Goal: Task Accomplishment & Management: Use online tool/utility

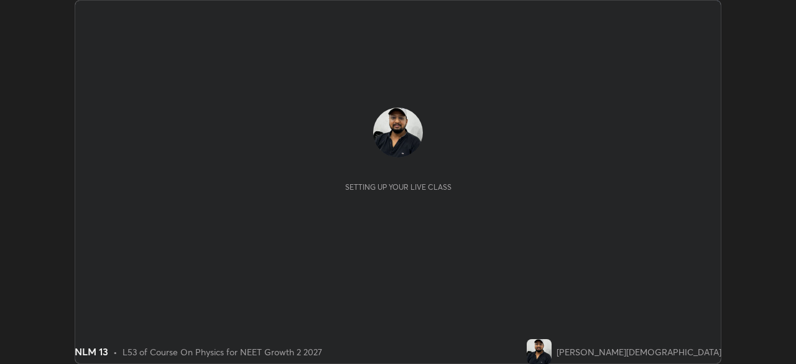
scroll to position [364, 795]
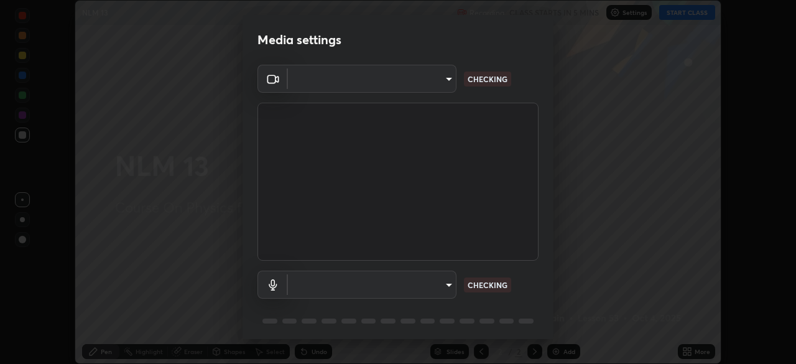
type input "fc38be1871f717ddc8e1b512eadbf63495b763d4820be899b5c927fedf8d93a0"
type input "51fe8f225bf5d629e72ad0ae53a519889cfb3ff01f940cc726373c4ba70a389a"
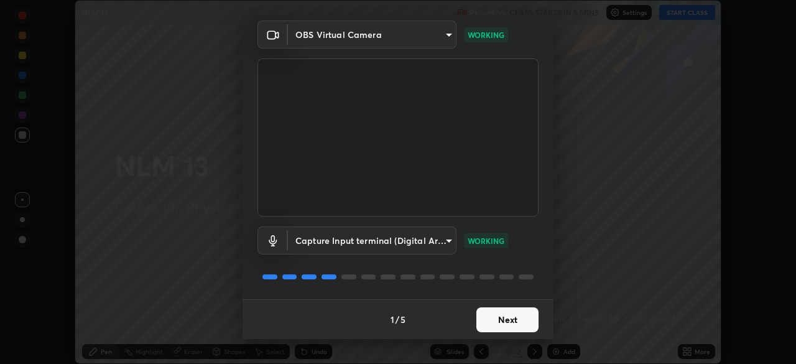
click at [497, 320] on button "Next" at bounding box center [507, 319] width 62 height 25
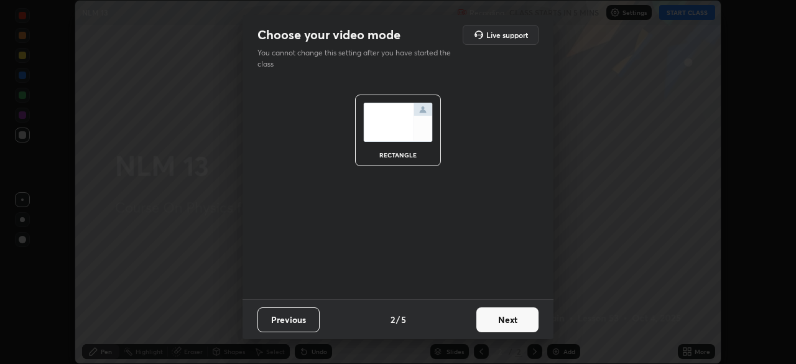
scroll to position [0, 0]
click at [506, 319] on button "Next" at bounding box center [507, 319] width 62 height 25
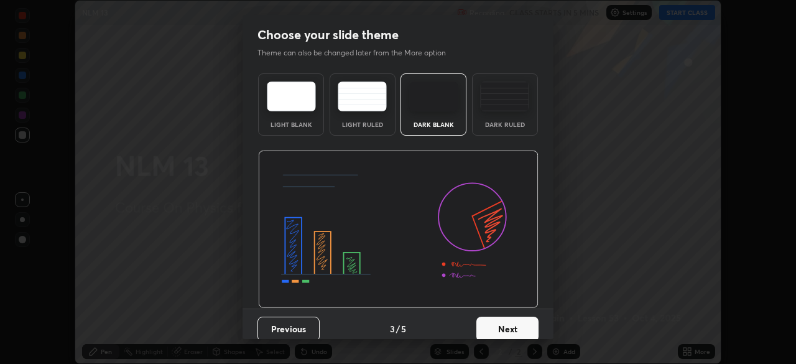
click at [504, 96] on img at bounding box center [504, 96] width 49 height 30
click at [507, 320] on button "Next" at bounding box center [507, 328] width 62 height 25
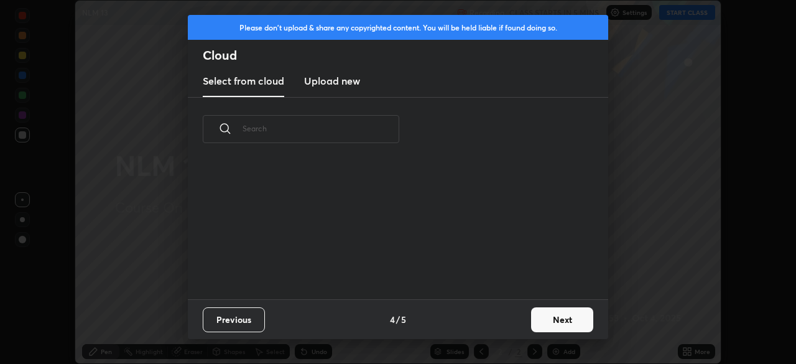
click at [555, 312] on button "Next" at bounding box center [562, 319] width 62 height 25
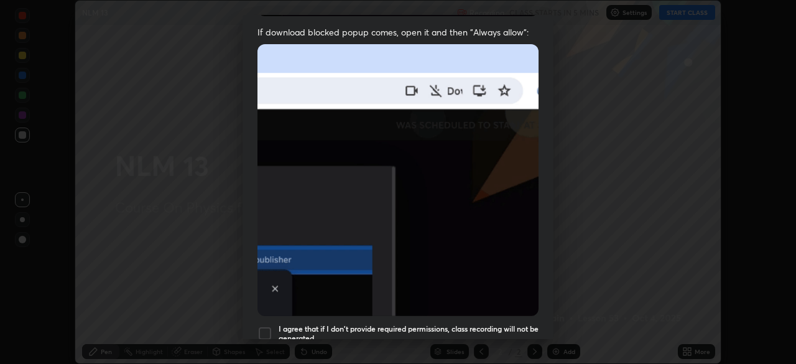
scroll to position [298, 0]
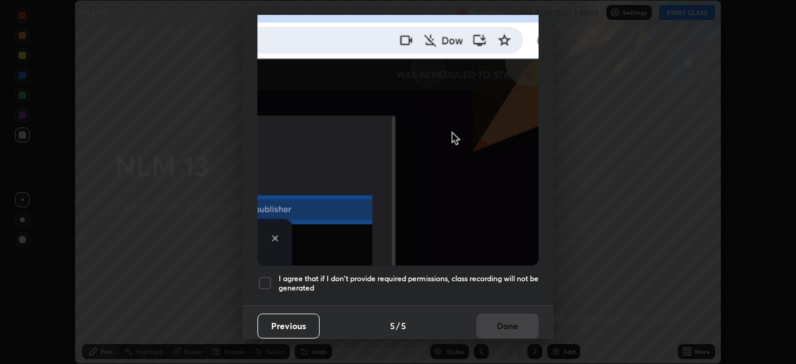
click at [465, 283] on h5 "I agree that if I don't provide required permissions, class recording will not …" at bounding box center [409, 283] width 260 height 19
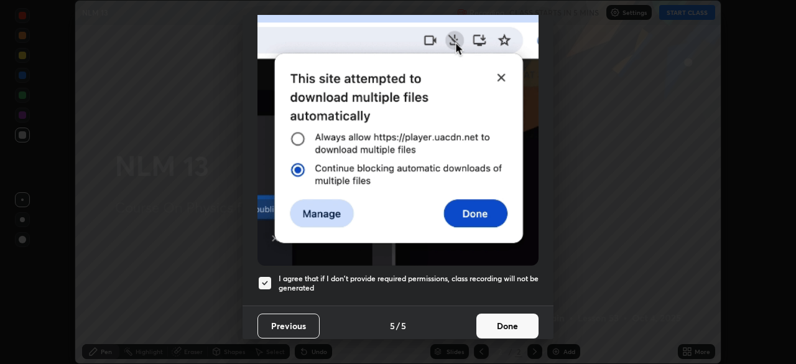
click at [502, 316] on button "Done" at bounding box center [507, 325] width 62 height 25
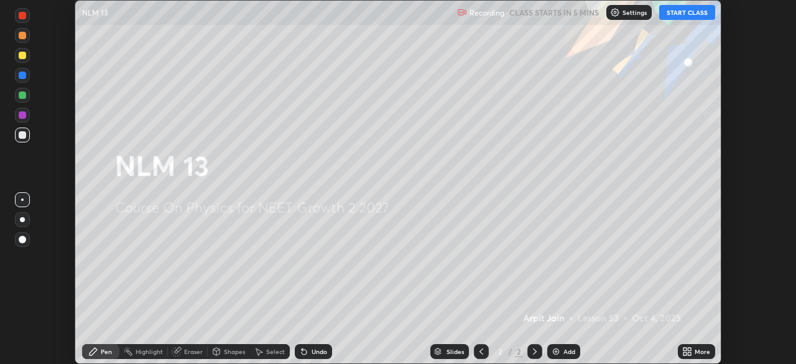
click at [675, 13] on button "START CLASS" at bounding box center [687, 12] width 56 height 15
click at [558, 350] on img at bounding box center [556, 351] width 10 height 10
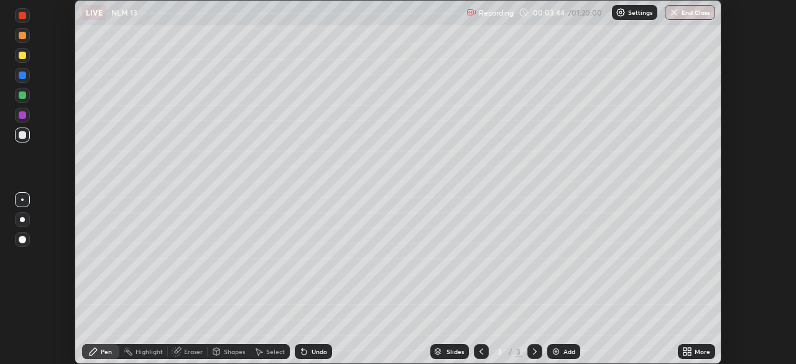
click at [564, 351] on div "Add" at bounding box center [569, 351] width 12 height 6
click at [557, 351] on img at bounding box center [556, 351] width 10 height 10
click at [571, 357] on div "Add" at bounding box center [563, 351] width 33 height 15
click at [560, 354] on div "Add" at bounding box center [563, 351] width 33 height 15
click at [23, 55] on div at bounding box center [22, 55] width 7 height 7
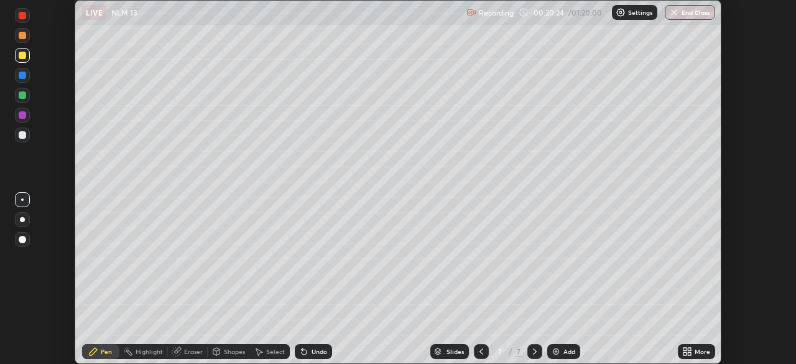
click at [312, 351] on div "Undo" at bounding box center [320, 351] width 16 height 6
click at [185, 353] on div "Eraser" at bounding box center [193, 351] width 19 height 6
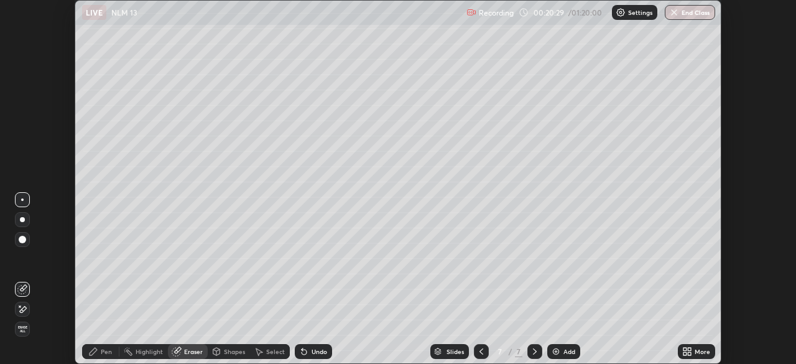
click at [105, 353] on div "Pen" at bounding box center [106, 351] width 11 height 6
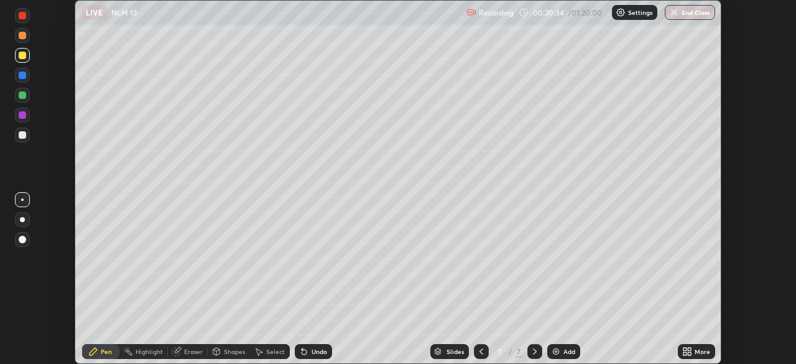
click at [24, 96] on div at bounding box center [22, 94] width 7 height 7
click at [184, 357] on div "Eraser" at bounding box center [188, 351] width 40 height 15
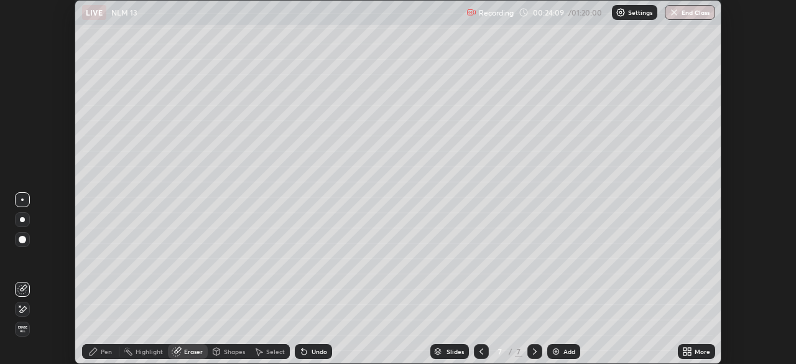
click at [139, 356] on div "Highlight" at bounding box center [143, 351] width 49 height 15
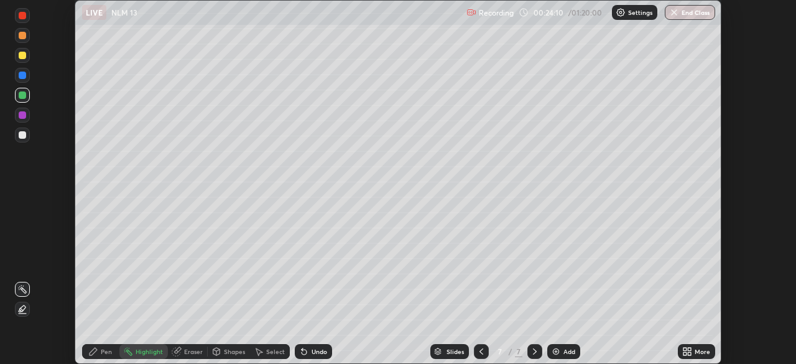
click at [22, 309] on icon at bounding box center [22, 309] width 10 height 10
click at [23, 115] on div at bounding box center [22, 114] width 7 height 7
click at [96, 348] on icon at bounding box center [93, 351] width 7 height 7
click at [28, 76] on div at bounding box center [22, 75] width 15 height 15
click at [561, 350] on div "Add" at bounding box center [563, 351] width 33 height 15
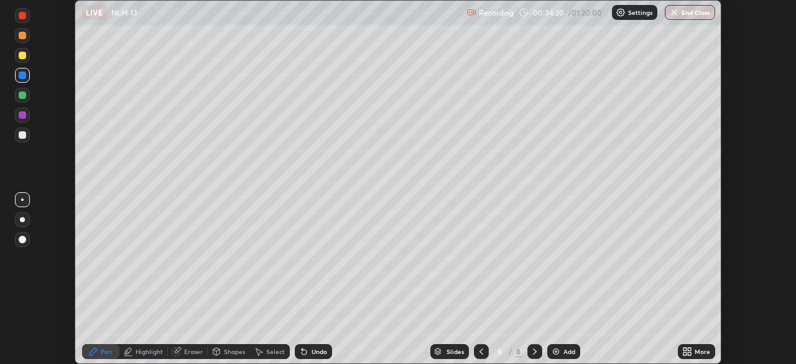
click at [22, 137] on div at bounding box center [22, 134] width 7 height 7
click at [559, 354] on img at bounding box center [556, 351] width 10 height 10
click at [24, 53] on div at bounding box center [22, 55] width 7 height 7
click at [21, 118] on div at bounding box center [22, 114] width 7 height 7
click at [21, 94] on div at bounding box center [22, 94] width 7 height 7
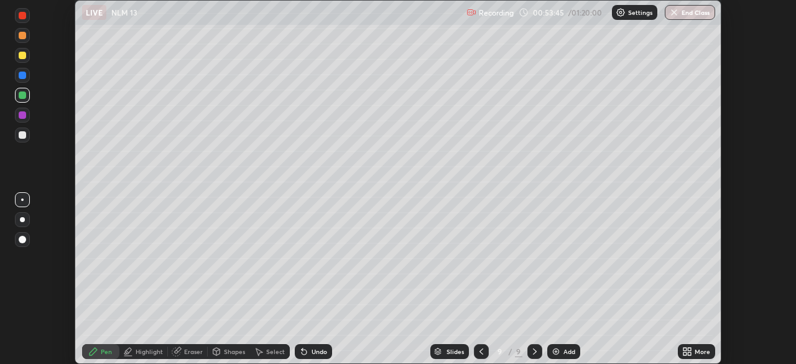
click at [568, 351] on div "Add" at bounding box center [569, 351] width 12 height 6
click at [24, 55] on div at bounding box center [22, 55] width 7 height 7
click at [185, 351] on div "Eraser" at bounding box center [193, 351] width 19 height 6
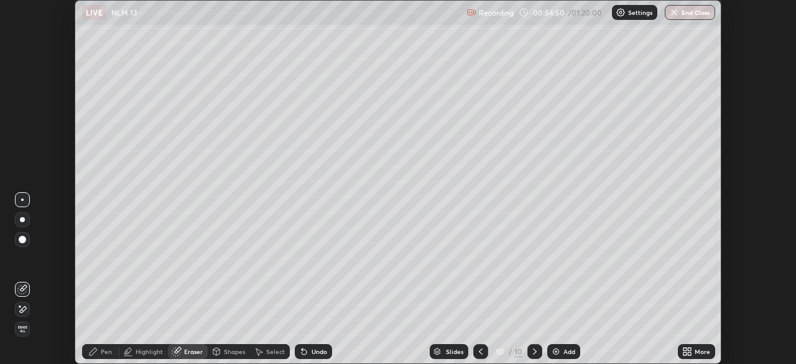
click at [91, 356] on icon at bounding box center [93, 351] width 10 height 10
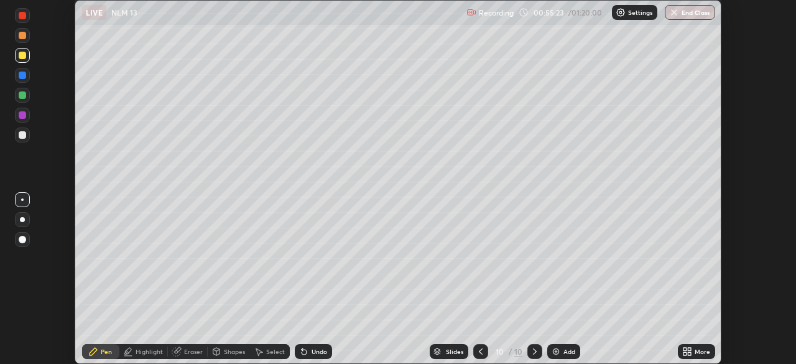
click at [479, 351] on icon at bounding box center [481, 351] width 10 height 10
click at [536, 360] on div at bounding box center [534, 351] width 15 height 25
click at [566, 356] on div "Add" at bounding box center [563, 351] width 33 height 15
click at [22, 133] on div at bounding box center [22, 134] width 7 height 7
click at [559, 354] on img at bounding box center [556, 351] width 10 height 10
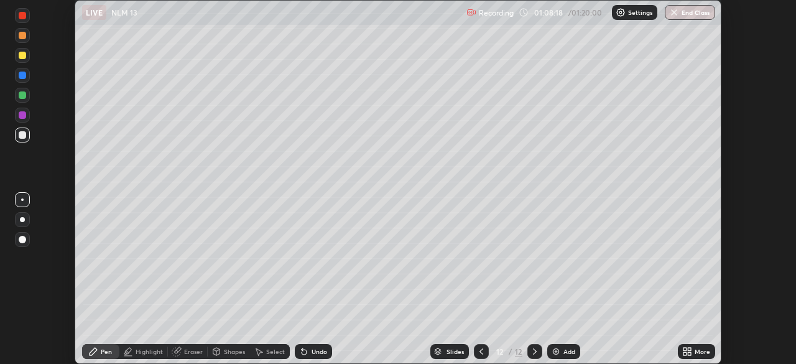
click at [22, 73] on div at bounding box center [22, 75] width 7 height 7
click at [22, 77] on div at bounding box center [22, 75] width 7 height 7
click at [21, 132] on div at bounding box center [22, 134] width 7 height 7
click at [24, 21] on div at bounding box center [22, 15] width 15 height 15
click at [25, 238] on div at bounding box center [22, 239] width 7 height 7
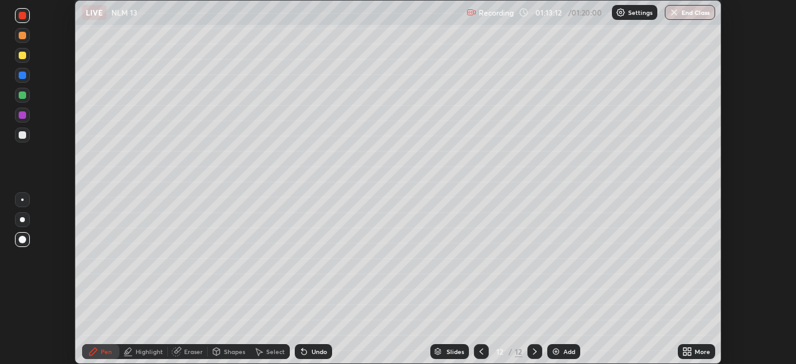
click at [673, 15] on img "button" at bounding box center [674, 12] width 10 height 10
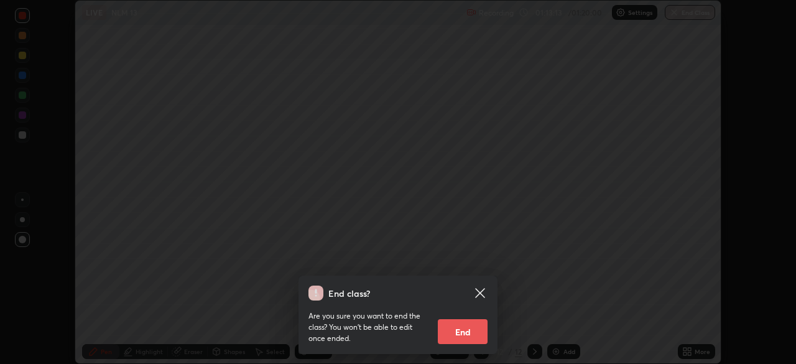
click at [477, 333] on button "End" at bounding box center [463, 331] width 50 height 25
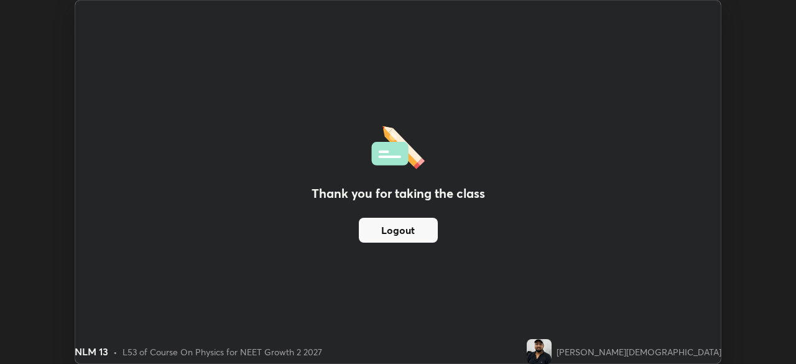
click at [417, 232] on button "Logout" at bounding box center [398, 230] width 79 height 25
